Goal: Complete application form: Complete application form

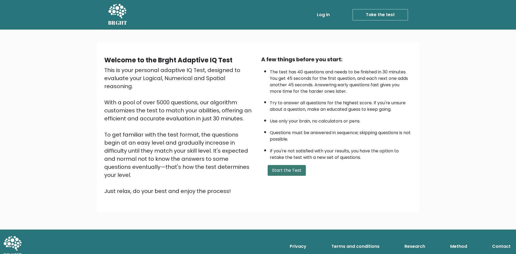
click at [278, 172] on button "Start the Test" at bounding box center [287, 170] width 38 height 11
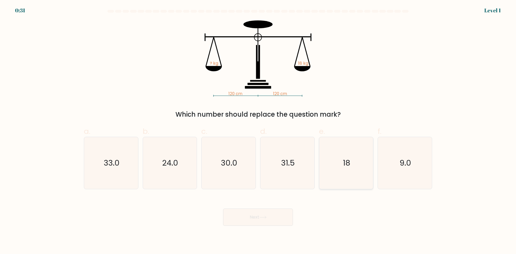
click at [334, 159] on icon "18" at bounding box center [346, 163] width 52 height 52
click at [258, 131] on input "e. 18" at bounding box center [258, 128] width 0 height 3
radio input "true"
click at [274, 215] on button "Next" at bounding box center [258, 217] width 70 height 17
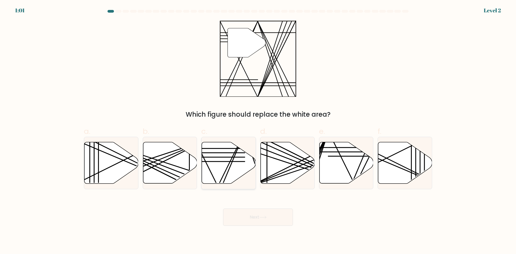
click at [230, 156] on icon at bounding box center [229, 162] width 54 height 41
click at [258, 131] on input "c." at bounding box center [258, 128] width 0 height 3
radio input "true"
click at [262, 222] on button "Next" at bounding box center [258, 217] width 70 height 17
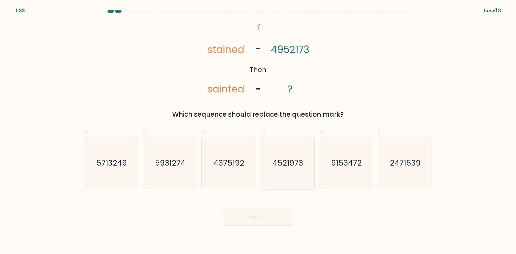
click at [303, 173] on icon "4521973" at bounding box center [288, 163] width 52 height 52
click at [258, 131] on input "d. 4521973" at bounding box center [258, 128] width 0 height 3
radio input "true"
click at [265, 220] on button "Next" at bounding box center [258, 217] width 70 height 17
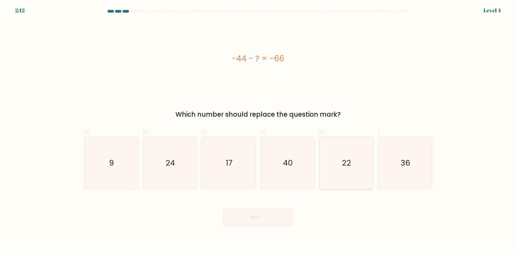
click at [348, 169] on icon "22" at bounding box center [346, 163] width 52 height 52
click at [258, 131] on input "e. 22" at bounding box center [258, 128] width 0 height 3
radio input "true"
click at [262, 219] on icon at bounding box center [263, 217] width 7 height 3
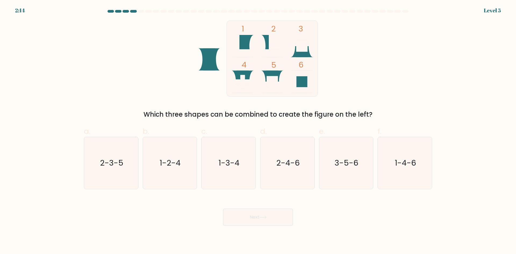
drag, startPoint x: 306, startPoint y: 54, endPoint x: 286, endPoint y: 53, distance: 19.9
click at [286, 53] on icon "1 2 3 4 5 6" at bounding box center [258, 58] width 145 height 76
click at [339, 180] on icon "3-5-6" at bounding box center [346, 163] width 52 height 52
click at [258, 131] on input "e. 3-5-6" at bounding box center [258, 128] width 0 height 3
radio input "true"
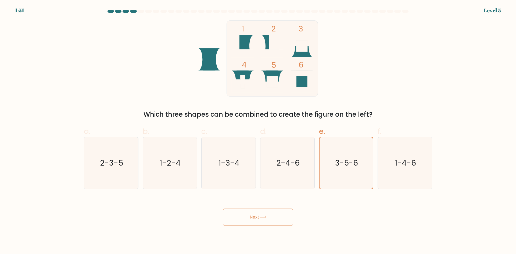
click at [274, 220] on button "Next" at bounding box center [258, 217] width 70 height 17
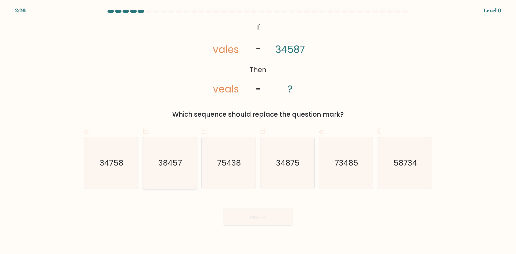
drag, startPoint x: 163, startPoint y: 149, endPoint x: 178, endPoint y: 166, distance: 21.9
click at [162, 149] on icon "38457" at bounding box center [170, 163] width 52 height 52
click at [258, 131] on input "b. 38457" at bounding box center [258, 128] width 0 height 3
radio input "true"
click at [245, 217] on button "Next" at bounding box center [258, 217] width 70 height 17
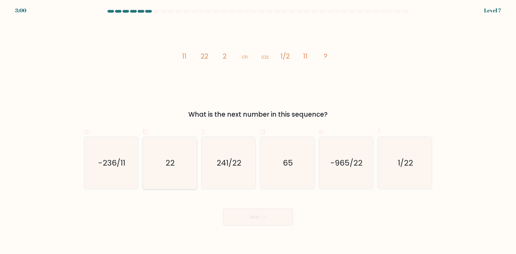
click at [171, 168] on text "22" at bounding box center [170, 163] width 9 height 11
click at [258, 131] on input "b. 22" at bounding box center [258, 128] width 0 height 3
radio input "true"
click at [259, 219] on button "Next" at bounding box center [258, 217] width 70 height 17
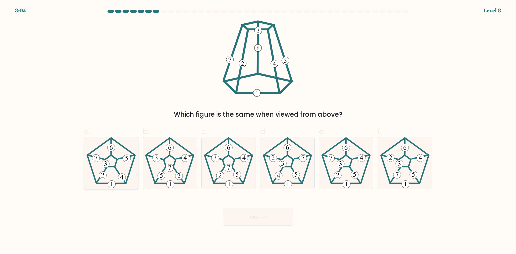
click at [115, 178] on icon at bounding box center [111, 163] width 52 height 52
click at [258, 131] on input "a." at bounding box center [258, 128] width 0 height 3
radio input "true"
click at [267, 220] on button "Next" at bounding box center [258, 217] width 70 height 17
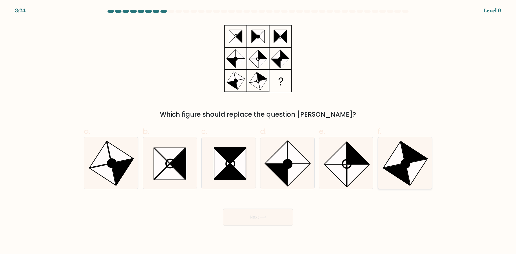
click at [412, 166] on icon at bounding box center [417, 172] width 22 height 26
click at [258, 131] on input "f." at bounding box center [258, 128] width 0 height 3
radio input "true"
click at [263, 223] on button "Next" at bounding box center [258, 217] width 70 height 17
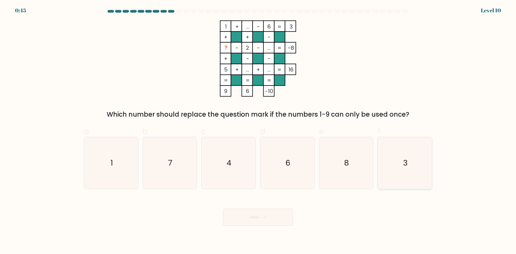
click at [403, 167] on text "3" at bounding box center [405, 163] width 5 height 11
click at [258, 131] on input "f. 3" at bounding box center [258, 128] width 0 height 3
radio input "true"
click at [236, 218] on button "Next" at bounding box center [258, 217] width 70 height 17
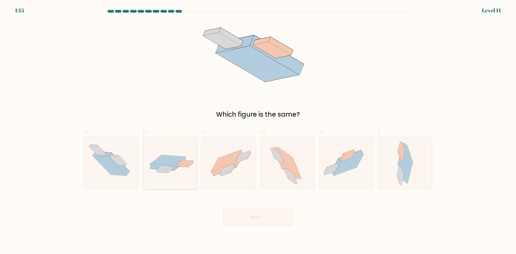
click at [171, 161] on icon at bounding box center [167, 160] width 35 height 10
click at [258, 131] on input "b." at bounding box center [258, 128] width 0 height 3
radio input "true"
click at [256, 221] on button "Next" at bounding box center [258, 217] width 70 height 17
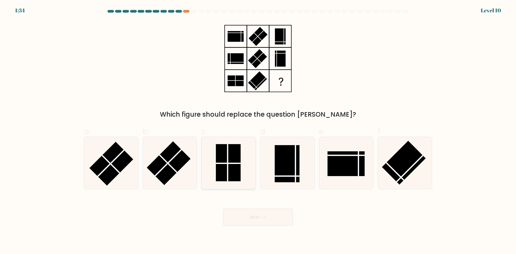
click at [220, 164] on rect at bounding box center [228, 162] width 25 height 37
click at [258, 131] on input "c." at bounding box center [258, 128] width 0 height 3
radio input "true"
drag, startPoint x: 259, startPoint y: 221, endPoint x: 260, endPoint y: 218, distance: 3.1
click at [260, 218] on button "Next" at bounding box center [258, 217] width 70 height 17
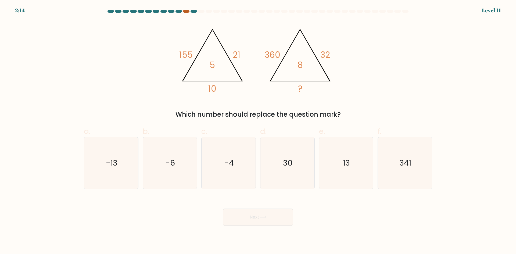
click at [188, 11] on div at bounding box center [186, 11] width 6 height 3
drag, startPoint x: 339, startPoint y: 163, endPoint x: 314, endPoint y: 239, distance: 79.7
click at [339, 163] on icon "13" at bounding box center [346, 163] width 52 height 52
click at [258, 131] on input "e. 13" at bounding box center [258, 128] width 0 height 3
radio input "true"
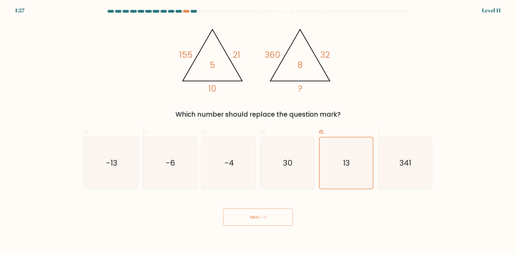
click at [246, 212] on button "Next" at bounding box center [258, 217] width 70 height 17
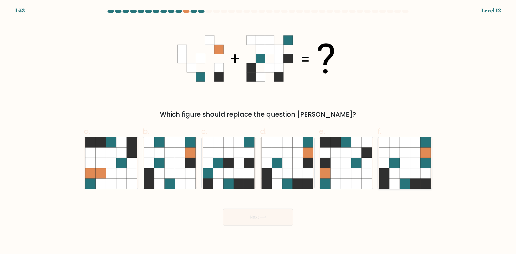
click at [402, 169] on icon at bounding box center [405, 173] width 10 height 10
click at [258, 131] on input "f." at bounding box center [258, 128] width 0 height 3
radio input "true"
click at [296, 154] on icon at bounding box center [298, 153] width 10 height 10
click at [258, 131] on input "d." at bounding box center [258, 128] width 0 height 3
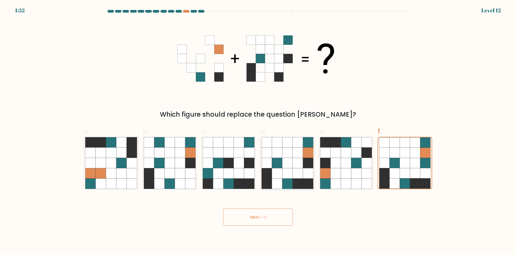
radio input "true"
click at [279, 217] on button "Next" at bounding box center [258, 217] width 70 height 17
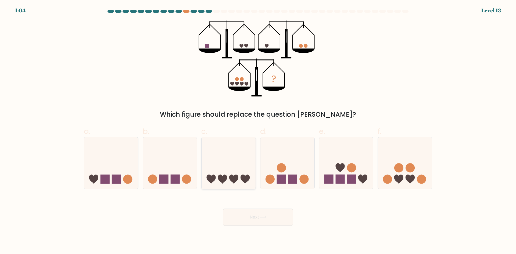
drag, startPoint x: 250, startPoint y: 167, endPoint x: 254, endPoint y: 180, distance: 13.9
click at [249, 165] on icon at bounding box center [229, 163] width 54 height 45
click at [258, 131] on input "c." at bounding box center [258, 128] width 0 height 3
radio input "true"
click at [263, 223] on button "Next" at bounding box center [258, 217] width 70 height 17
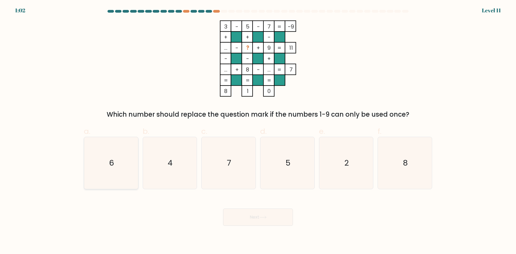
click at [107, 154] on icon "6" at bounding box center [111, 163] width 52 height 52
click at [258, 131] on input "a. 6" at bounding box center [258, 128] width 0 height 3
radio input "true"
click at [275, 222] on button "Next" at bounding box center [258, 217] width 70 height 17
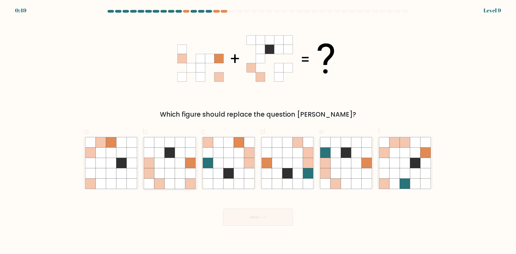
click at [180, 173] on icon at bounding box center [180, 173] width 10 height 10
click at [258, 131] on input "b." at bounding box center [258, 128] width 0 height 3
radio input "true"
click at [251, 222] on button "Next" at bounding box center [258, 217] width 70 height 17
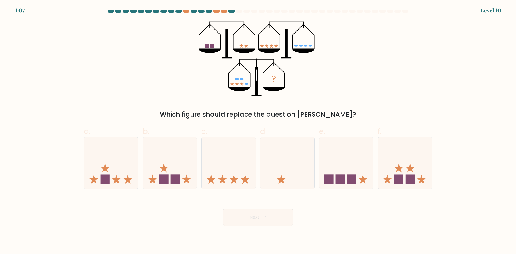
click at [438, 166] on form at bounding box center [258, 118] width 516 height 216
click at [409, 166] on icon at bounding box center [405, 163] width 54 height 45
click at [258, 131] on input "f." at bounding box center [258, 128] width 0 height 3
radio input "true"
click at [275, 218] on button "Next" at bounding box center [258, 217] width 70 height 17
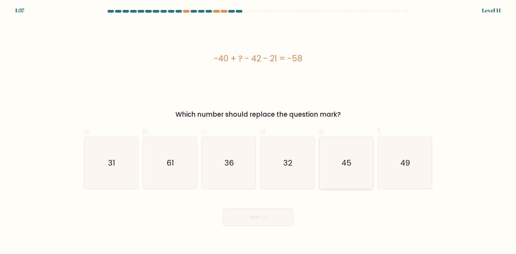
click at [347, 165] on text "45" at bounding box center [347, 163] width 10 height 11
click at [258, 131] on input "e. 45" at bounding box center [258, 128] width 0 height 3
radio input "true"
click at [263, 217] on icon at bounding box center [263, 217] width 6 height 2
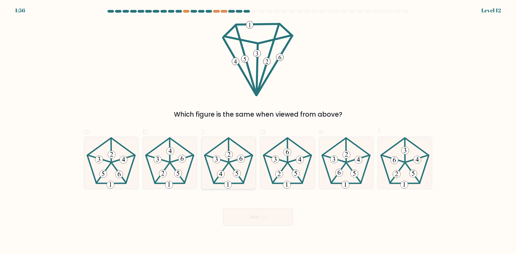
click at [232, 156] on 645 at bounding box center [229, 155] width 8 height 8
click at [258, 131] on input "c." at bounding box center [258, 128] width 0 height 3
radio input "true"
click at [267, 218] on icon at bounding box center [263, 217] width 7 height 3
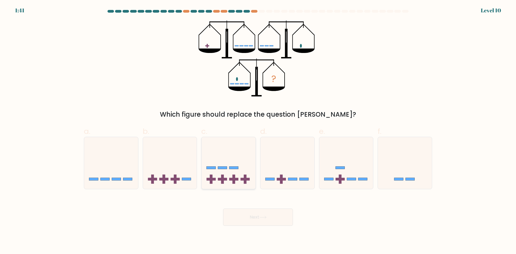
click at [238, 163] on icon at bounding box center [229, 163] width 54 height 45
click at [258, 131] on input "c." at bounding box center [258, 128] width 0 height 3
radio input "true"
click at [258, 219] on button "Next" at bounding box center [258, 217] width 70 height 17
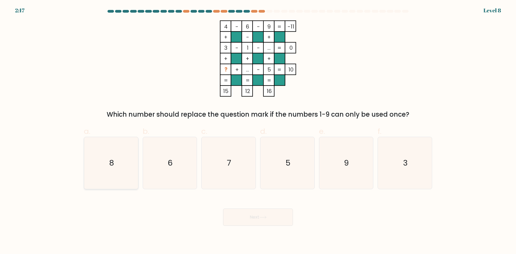
click at [115, 162] on icon "8" at bounding box center [111, 163] width 52 height 52
click at [258, 131] on input "a. 8" at bounding box center [258, 128] width 0 height 3
radio input "true"
click at [253, 220] on button "Next" at bounding box center [258, 217] width 70 height 17
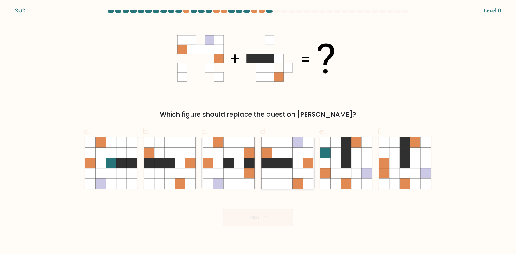
click at [285, 153] on icon at bounding box center [287, 153] width 10 height 10
click at [258, 131] on input "d." at bounding box center [258, 128] width 0 height 3
radio input "true"
click at [269, 210] on button "Next" at bounding box center [258, 217] width 70 height 17
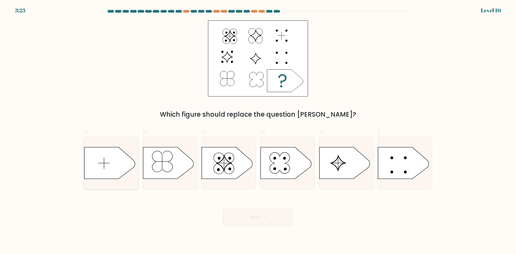
click at [100, 154] on icon at bounding box center [109, 162] width 51 height 31
click at [258, 131] on input "a." at bounding box center [258, 128] width 0 height 3
radio input "true"
click at [255, 219] on button "Next" at bounding box center [258, 217] width 70 height 17
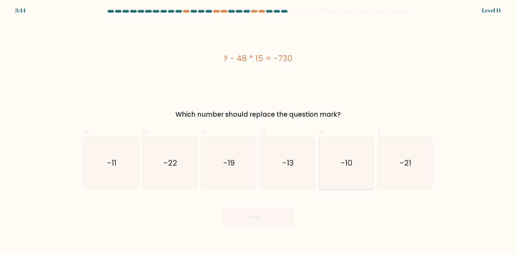
click at [349, 172] on icon "-10" at bounding box center [346, 163] width 52 height 52
click at [258, 131] on input "e. -10" at bounding box center [258, 128] width 0 height 3
radio input "true"
click at [273, 215] on button "Next" at bounding box center [258, 217] width 70 height 17
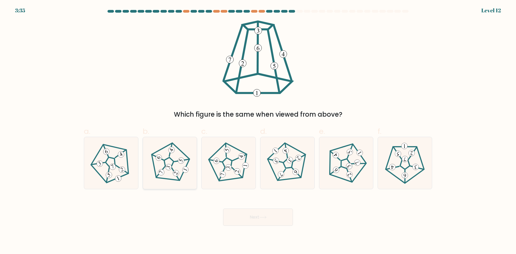
drag, startPoint x: 171, startPoint y: 156, endPoint x: 194, endPoint y: 173, distance: 29.2
click at [170, 155] on icon at bounding box center [169, 162] width 41 height 41
click at [258, 131] on input "b." at bounding box center [258, 128] width 0 height 3
radio input "true"
click at [258, 218] on button "Next" at bounding box center [258, 217] width 70 height 17
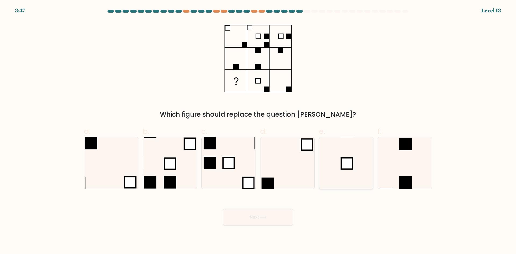
click at [338, 154] on icon at bounding box center [346, 163] width 52 height 52
click at [258, 131] on input "e." at bounding box center [258, 128] width 0 height 3
radio input "true"
click at [257, 222] on button "Next" at bounding box center [258, 217] width 70 height 17
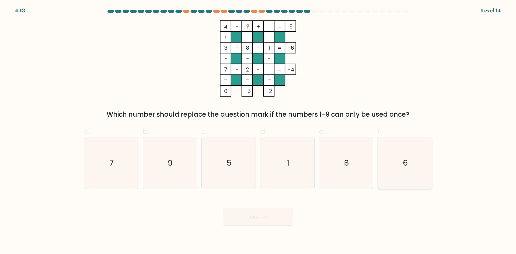
click at [379, 166] on div "6" at bounding box center [405, 163] width 55 height 52
click at [258, 131] on input "f. 6" at bounding box center [258, 128] width 0 height 3
radio input "true"
click at [250, 217] on button "Next" at bounding box center [258, 217] width 70 height 17
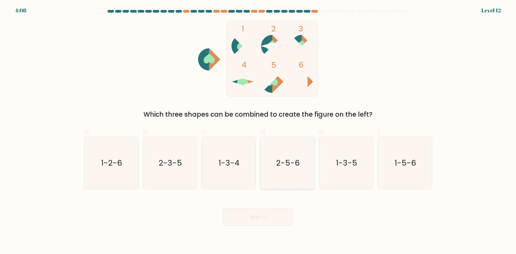
drag, startPoint x: 333, startPoint y: 168, endPoint x: 303, endPoint y: 188, distance: 36.1
click at [333, 168] on icon "1-3-5" at bounding box center [346, 163] width 52 height 52
click at [258, 131] on input "e. 1-3-5" at bounding box center [258, 128] width 0 height 3
radio input "true"
click at [270, 219] on button "Next" at bounding box center [258, 217] width 70 height 17
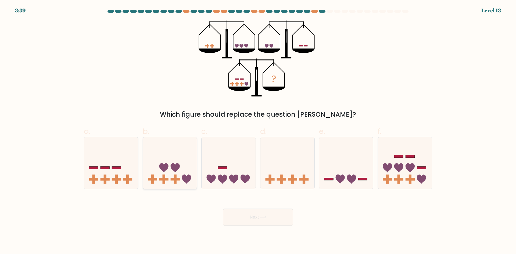
click at [156, 142] on icon at bounding box center [170, 163] width 54 height 45
click at [258, 131] on input "b." at bounding box center [258, 128] width 0 height 3
radio input "true"
click at [280, 219] on button "Next" at bounding box center [258, 217] width 70 height 17
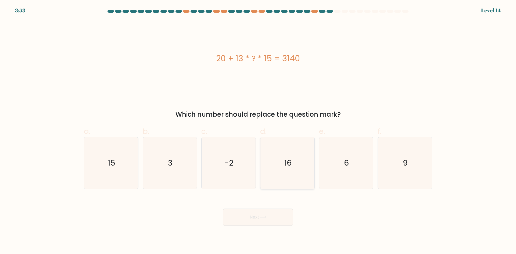
click at [280, 166] on icon "16" at bounding box center [288, 163] width 52 height 52
click at [258, 131] on input "d. 16" at bounding box center [258, 128] width 0 height 3
radio input "true"
click at [278, 217] on button "Next" at bounding box center [258, 217] width 70 height 17
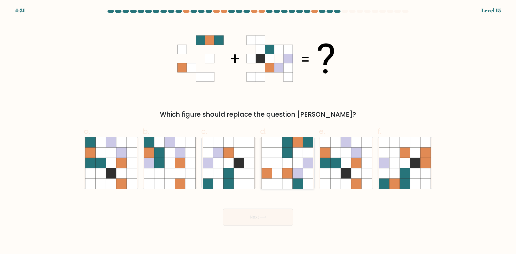
click at [278, 150] on icon at bounding box center [277, 153] width 10 height 10
click at [258, 131] on input "d." at bounding box center [258, 128] width 0 height 3
radio input "true"
click at [262, 215] on button "Next" at bounding box center [258, 217] width 70 height 17
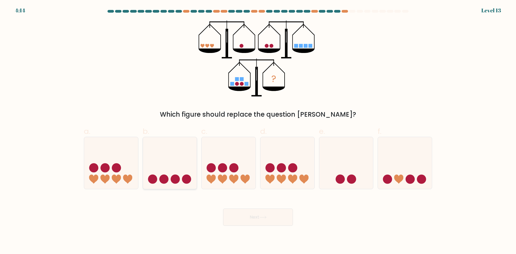
click at [168, 175] on icon at bounding box center [170, 163] width 54 height 45
click at [258, 131] on input "b." at bounding box center [258, 128] width 0 height 3
radio input "true"
click at [246, 214] on button "Next" at bounding box center [258, 217] width 70 height 17
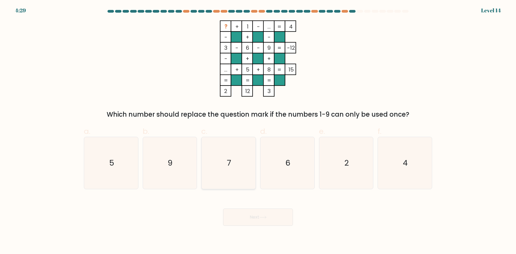
drag, startPoint x: 249, startPoint y: 153, endPoint x: 254, endPoint y: 183, distance: 30.7
click at [248, 152] on icon "7" at bounding box center [229, 163] width 52 height 52
click at [258, 131] on input "c. 7" at bounding box center [258, 128] width 0 height 3
radio input "true"
click at [259, 215] on button "Next" at bounding box center [258, 217] width 70 height 17
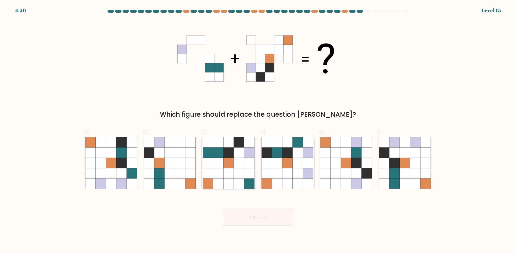
click at [223, 179] on icon at bounding box center [218, 184] width 10 height 10
click at [258, 131] on input "c." at bounding box center [258, 128] width 0 height 3
radio input "true"
click at [253, 222] on button "Next" at bounding box center [258, 217] width 70 height 17
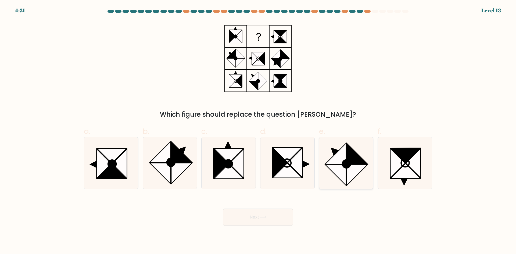
drag, startPoint x: 340, startPoint y: 157, endPoint x: 303, endPoint y: 201, distance: 57.9
click at [339, 157] on icon at bounding box center [336, 153] width 21 height 21
click at [258, 131] on input "e." at bounding box center [258, 128] width 0 height 3
radio input "true"
click at [283, 219] on button "Next" at bounding box center [258, 217] width 70 height 17
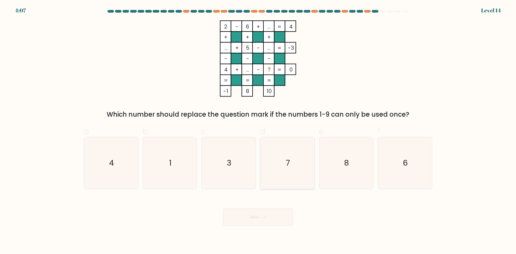
click at [292, 164] on icon "7" at bounding box center [288, 163] width 52 height 52
click at [258, 131] on input "d. 7" at bounding box center [258, 128] width 0 height 3
radio input "true"
click at [272, 225] on button "Next" at bounding box center [258, 217] width 70 height 17
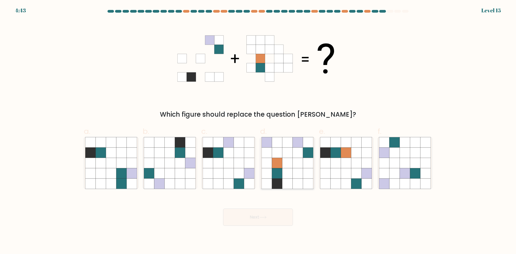
click at [271, 162] on icon at bounding box center [267, 163] width 10 height 10
click at [258, 131] on input "d." at bounding box center [258, 128] width 0 height 3
radio input "true"
click at [267, 220] on button "Next" at bounding box center [258, 217] width 70 height 17
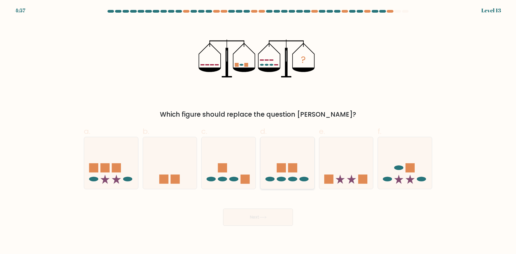
drag, startPoint x: 288, startPoint y: 177, endPoint x: 286, endPoint y: 180, distance: 3.7
click at [287, 178] on icon at bounding box center [288, 163] width 54 height 45
click at [258, 131] on input "d." at bounding box center [258, 128] width 0 height 3
radio input "true"
click at [266, 218] on icon at bounding box center [263, 217] width 7 height 3
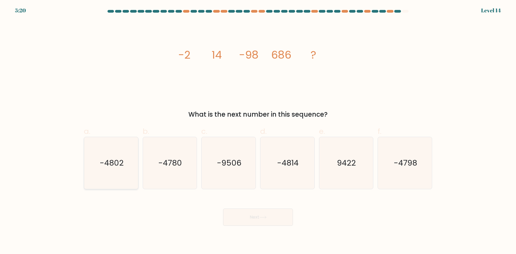
click at [110, 168] on text "-4802" at bounding box center [112, 163] width 24 height 11
click at [258, 131] on input "a. -4802" at bounding box center [258, 128] width 0 height 3
radio input "true"
click at [270, 215] on button "Next" at bounding box center [258, 217] width 70 height 17
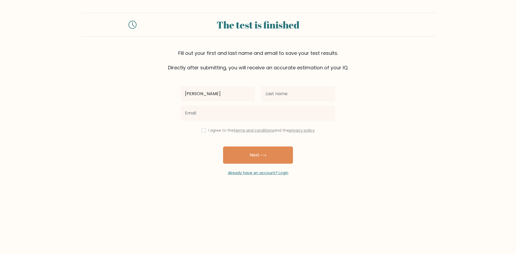
type input "[PERSON_NAME]"
type input "Pate"
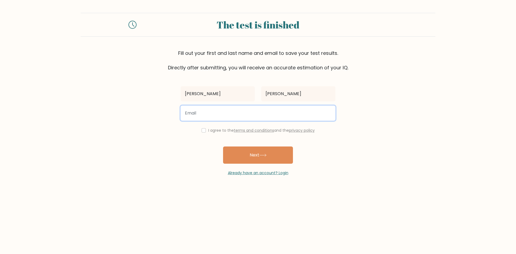
click at [240, 106] on input "email" at bounding box center [258, 113] width 155 height 15
type input "tanupate282@gmail.com"
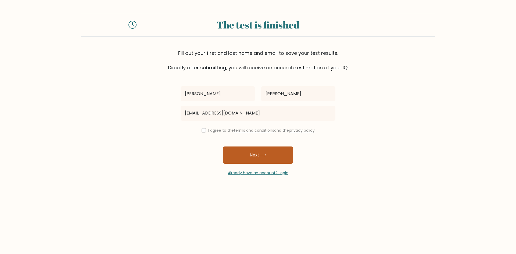
click at [238, 153] on button "Next" at bounding box center [258, 155] width 70 height 17
click at [202, 129] on input "checkbox" at bounding box center [204, 130] width 4 height 4
checkbox input "true"
click at [244, 148] on button "Next" at bounding box center [258, 155] width 70 height 17
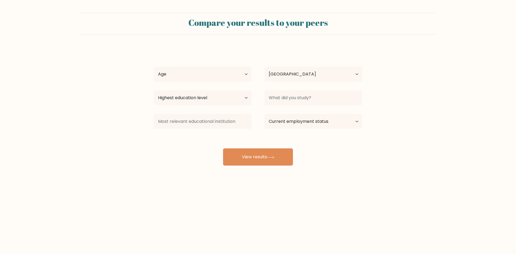
select select "DE"
